Goal: Information Seeking & Learning: Learn about a topic

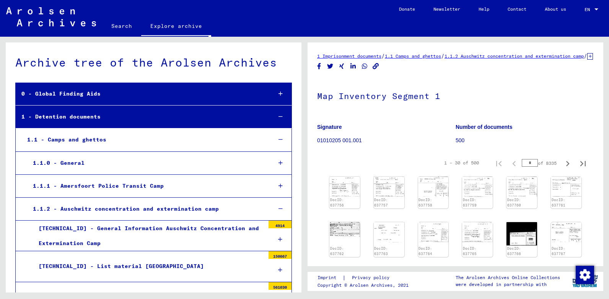
scroll to position [121, 0]
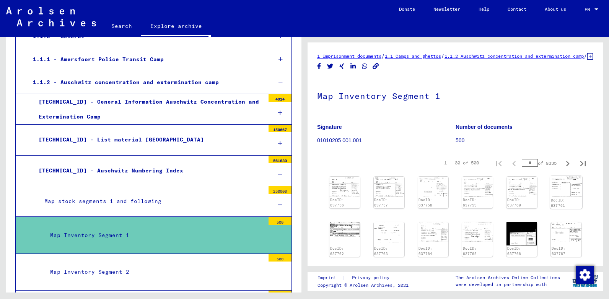
click at [565, 197] on img at bounding box center [566, 186] width 32 height 21
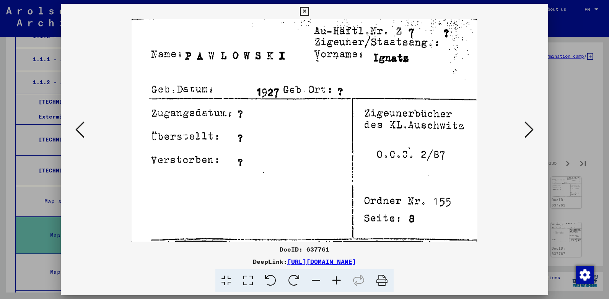
click at [529, 122] on icon at bounding box center [529, 130] width 9 height 18
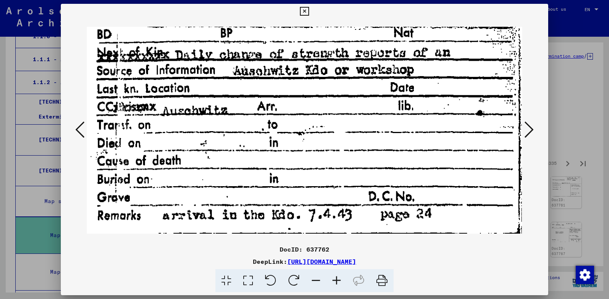
click at [529, 122] on icon at bounding box center [529, 130] width 9 height 18
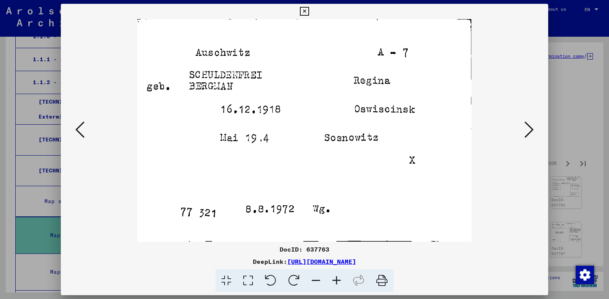
click at [529, 122] on icon at bounding box center [529, 130] width 9 height 18
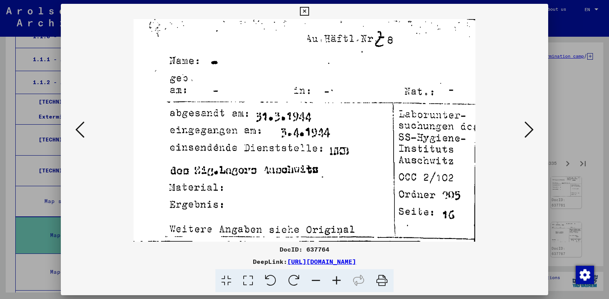
click at [529, 122] on icon at bounding box center [529, 130] width 9 height 18
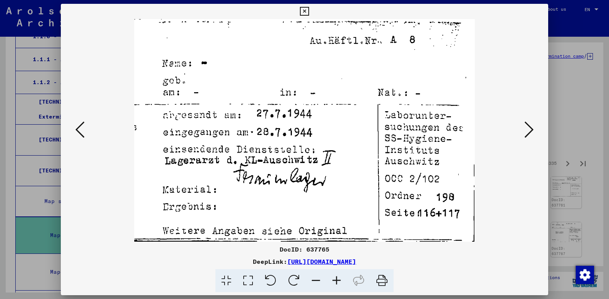
click at [529, 122] on icon at bounding box center [529, 130] width 9 height 18
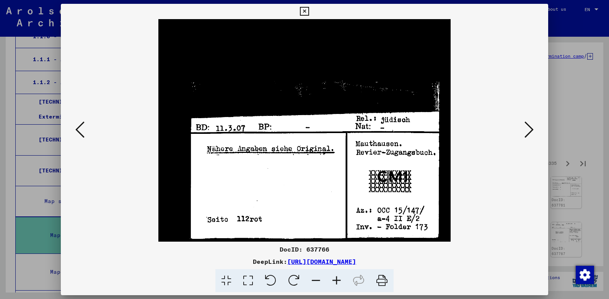
click at [529, 122] on icon at bounding box center [529, 130] width 9 height 18
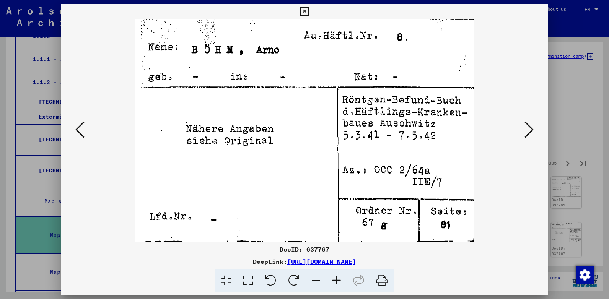
click at [529, 122] on icon at bounding box center [529, 130] width 9 height 18
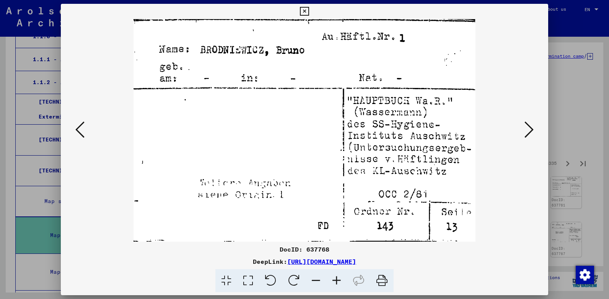
click at [529, 122] on icon at bounding box center [529, 130] width 9 height 18
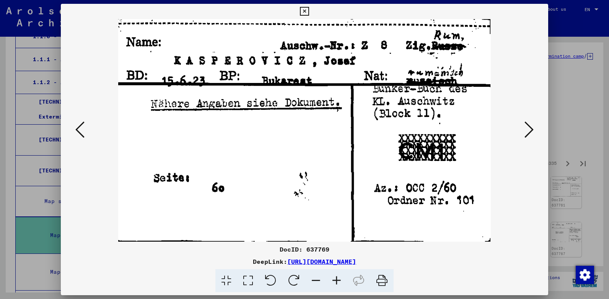
click at [529, 122] on icon at bounding box center [529, 130] width 9 height 18
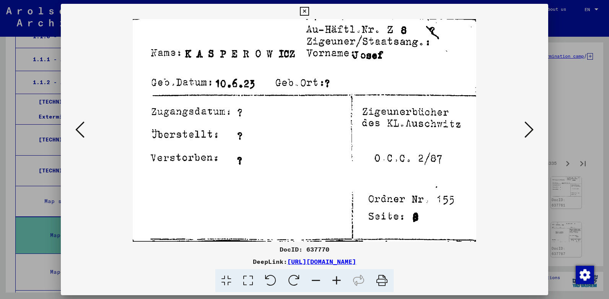
click at [78, 132] on icon at bounding box center [79, 130] width 9 height 18
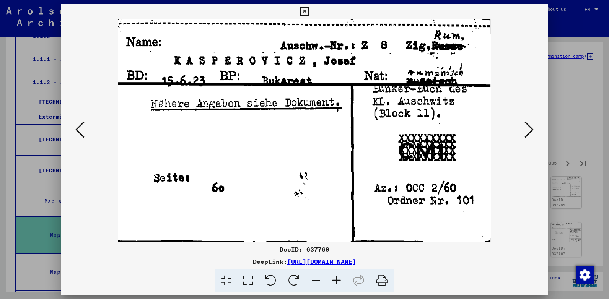
click at [540, 124] on div at bounding box center [305, 130] width 488 height 223
click at [526, 131] on icon at bounding box center [529, 130] width 9 height 18
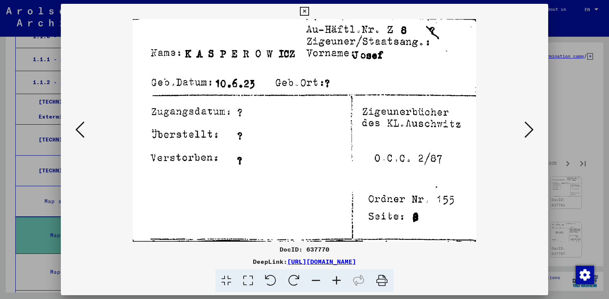
click at [526, 131] on icon at bounding box center [529, 130] width 9 height 18
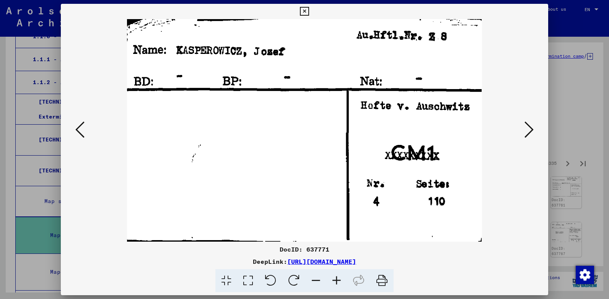
click at [526, 131] on icon at bounding box center [529, 130] width 9 height 18
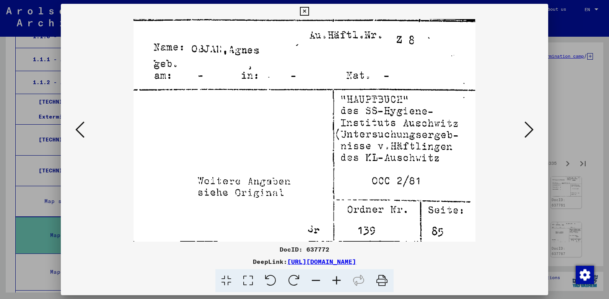
click at [526, 131] on icon at bounding box center [529, 130] width 9 height 18
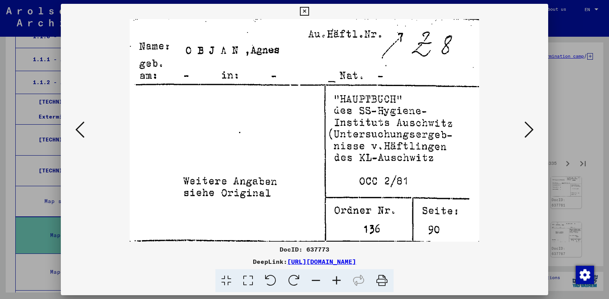
click at [526, 131] on icon at bounding box center [529, 130] width 9 height 18
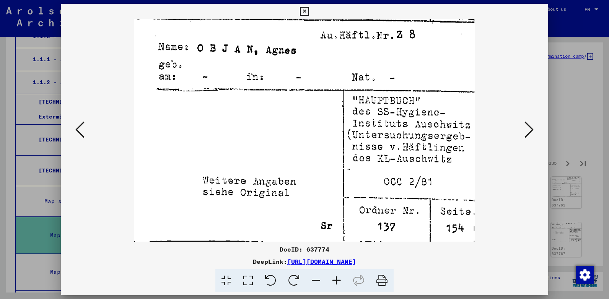
click at [526, 131] on icon at bounding box center [529, 130] width 9 height 18
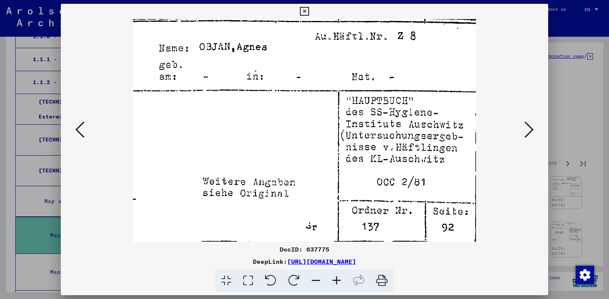
click at [526, 131] on icon at bounding box center [529, 130] width 9 height 18
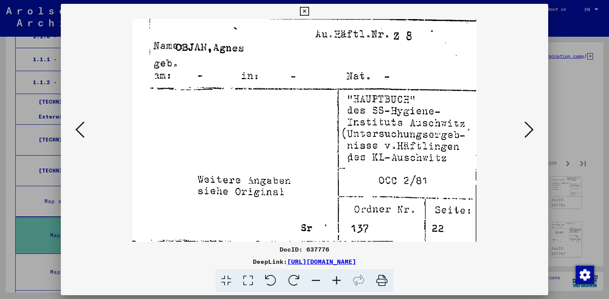
click at [526, 131] on icon at bounding box center [529, 130] width 9 height 18
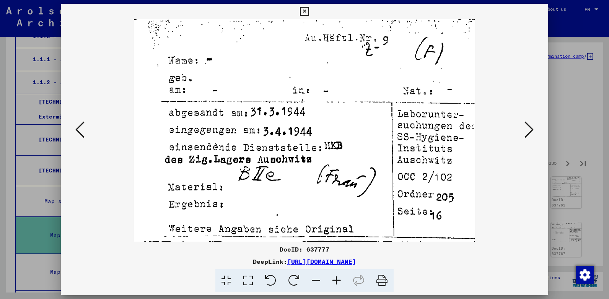
click at [526, 131] on icon at bounding box center [529, 130] width 9 height 18
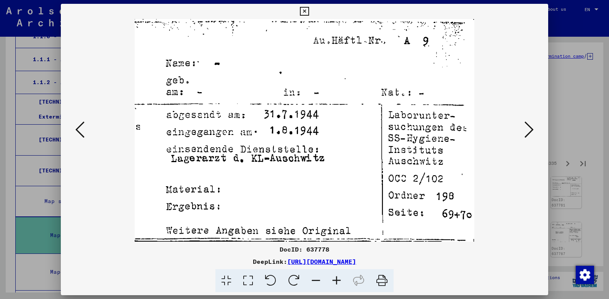
click at [526, 131] on icon at bounding box center [529, 130] width 9 height 18
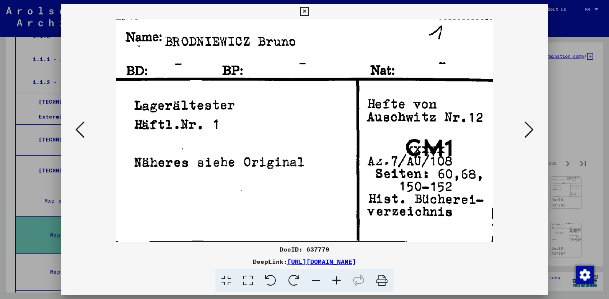
click at [526, 131] on icon at bounding box center [529, 130] width 9 height 18
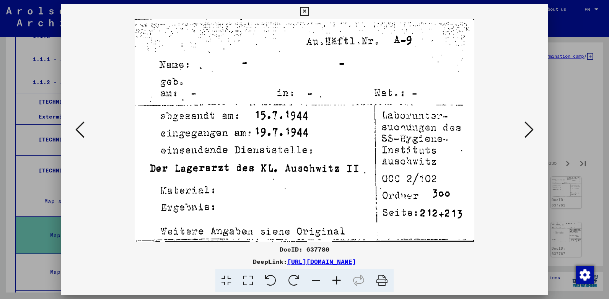
click at [526, 131] on icon at bounding box center [529, 130] width 9 height 18
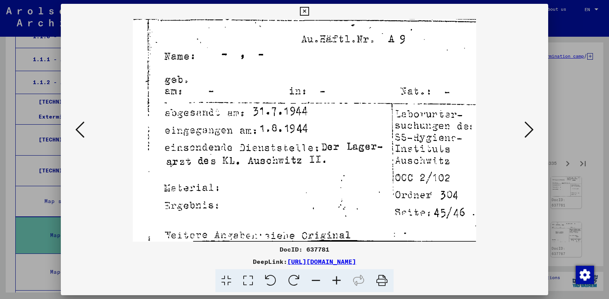
click at [526, 131] on icon at bounding box center [529, 130] width 9 height 18
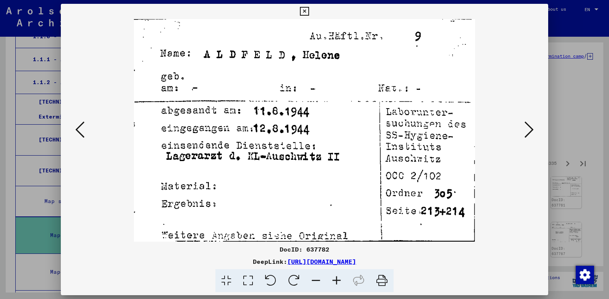
click at [526, 131] on icon at bounding box center [529, 130] width 9 height 18
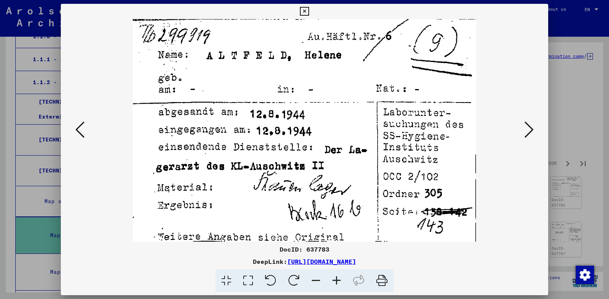
click at [526, 131] on icon at bounding box center [529, 130] width 9 height 18
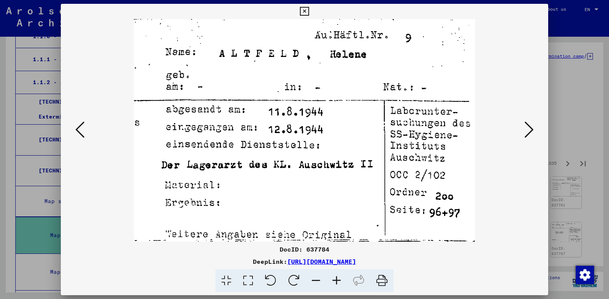
click at [526, 131] on icon at bounding box center [529, 130] width 9 height 18
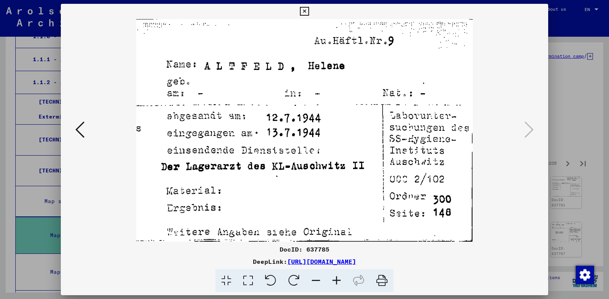
click at [306, 10] on icon at bounding box center [304, 11] width 9 height 9
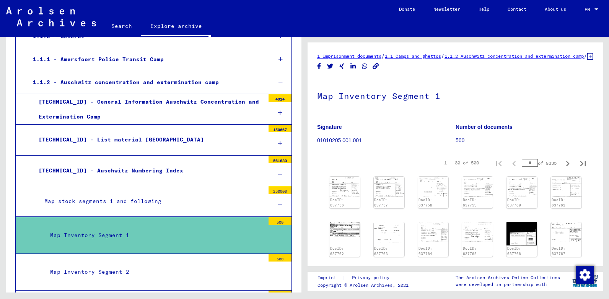
click at [152, 265] on div "Map Inventory Segment 2" at bounding box center [154, 272] width 220 height 15
